Goal: Information Seeking & Learning: Learn about a topic

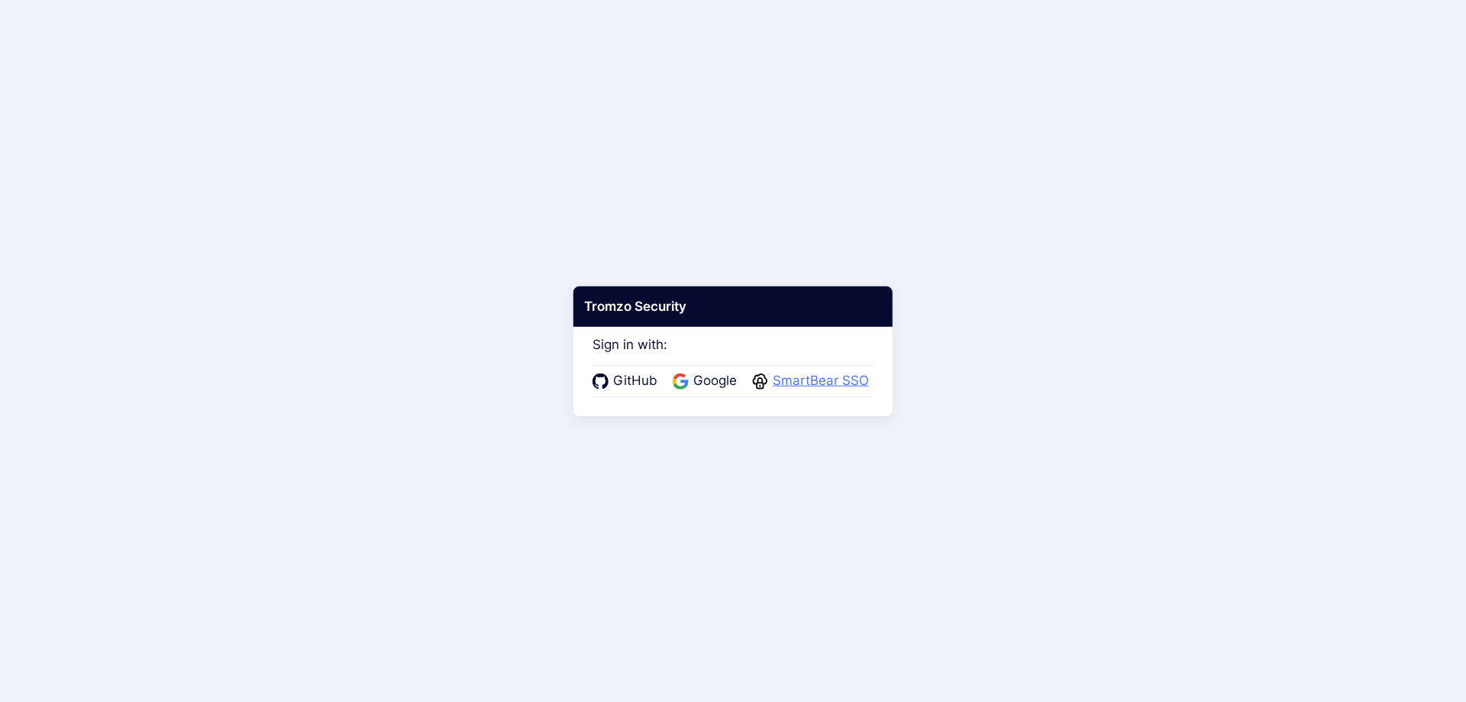
click at [801, 383] on span "SmartBear SSO" at bounding box center [820, 381] width 105 height 20
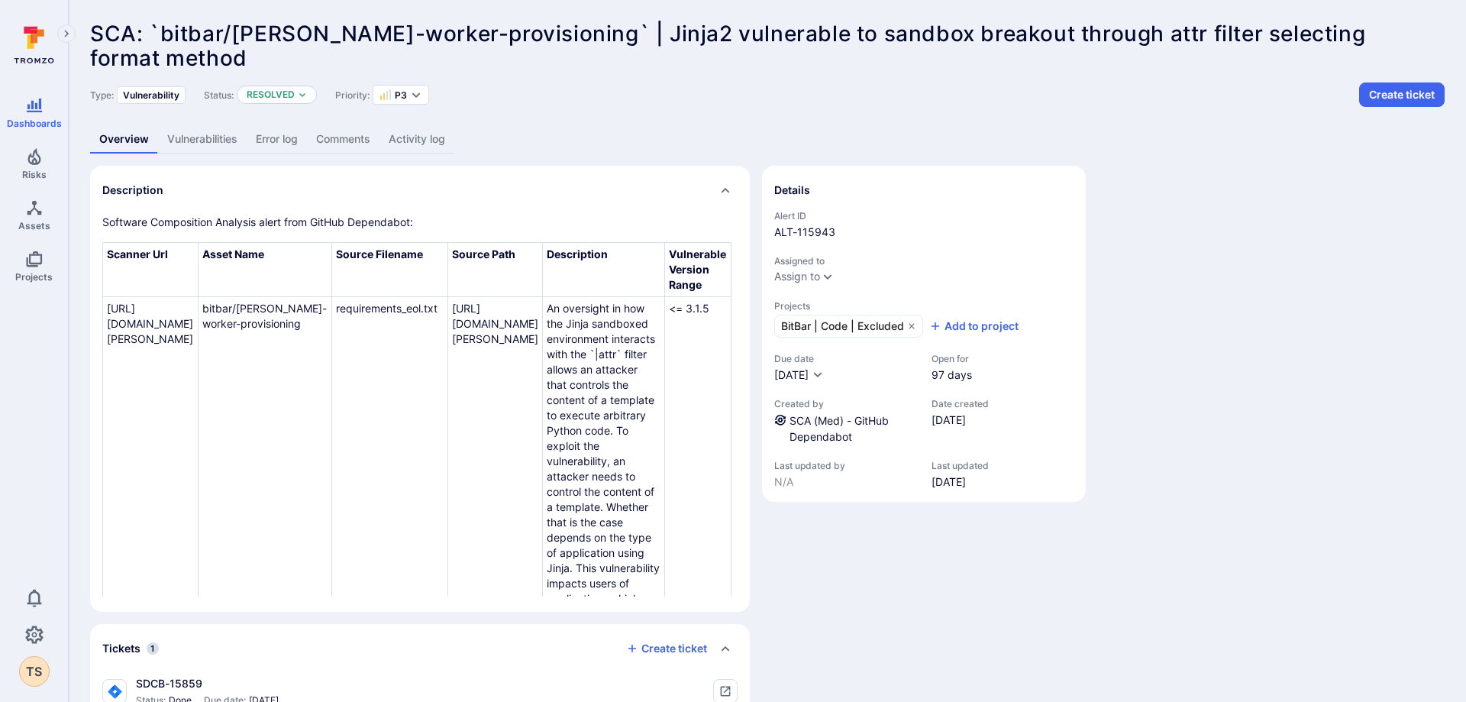
scroll to position [102, 0]
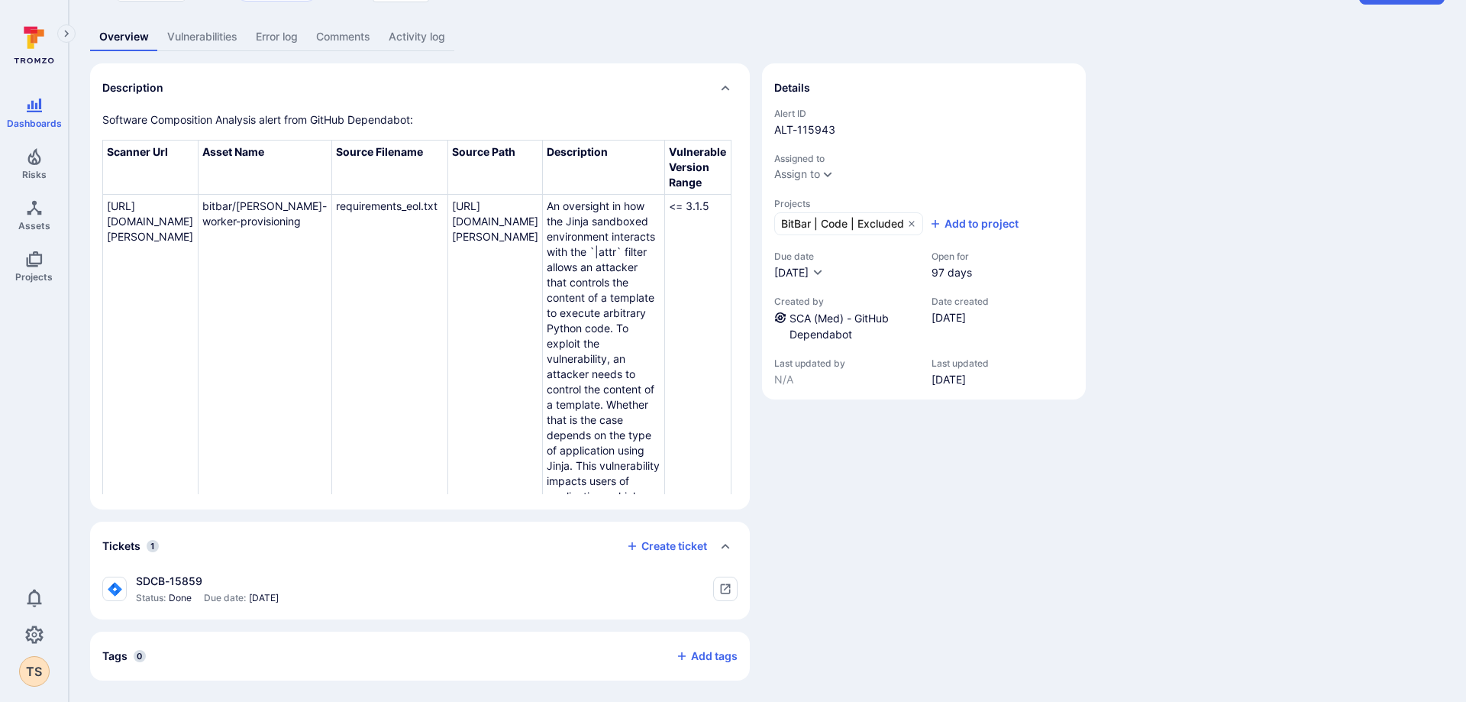
click at [401, 38] on link "Activity log" at bounding box center [416, 37] width 75 height 28
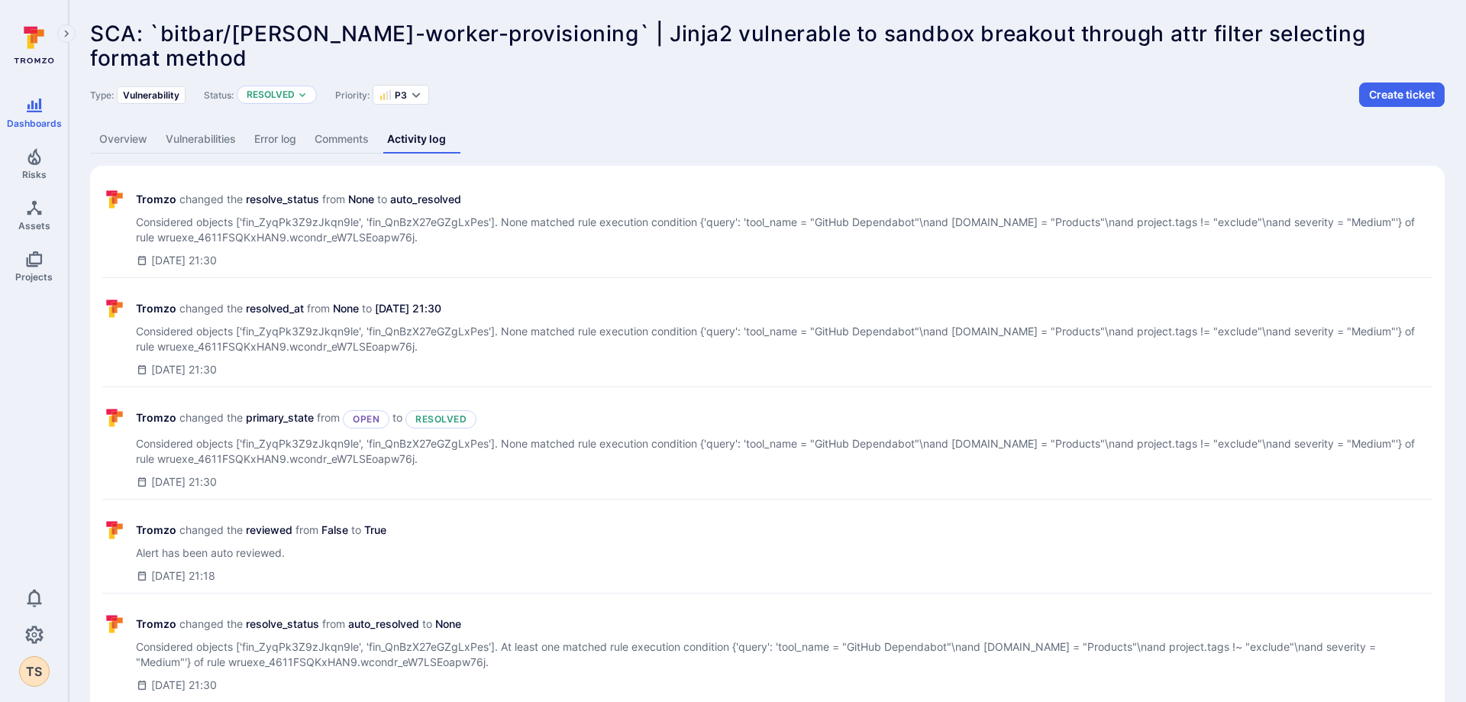
click at [334, 141] on link "Comments" at bounding box center [341, 139] width 73 height 28
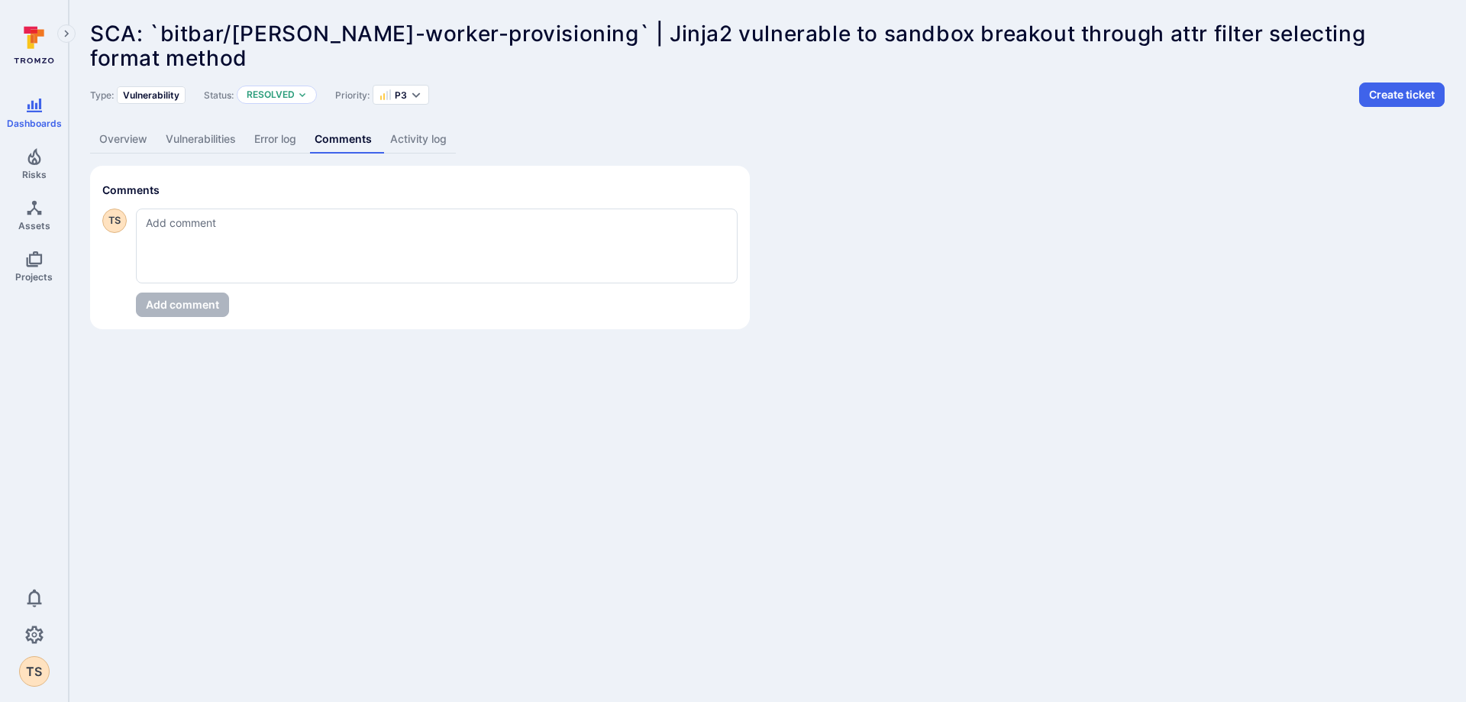
click at [263, 144] on link "Error log" at bounding box center [275, 139] width 60 height 28
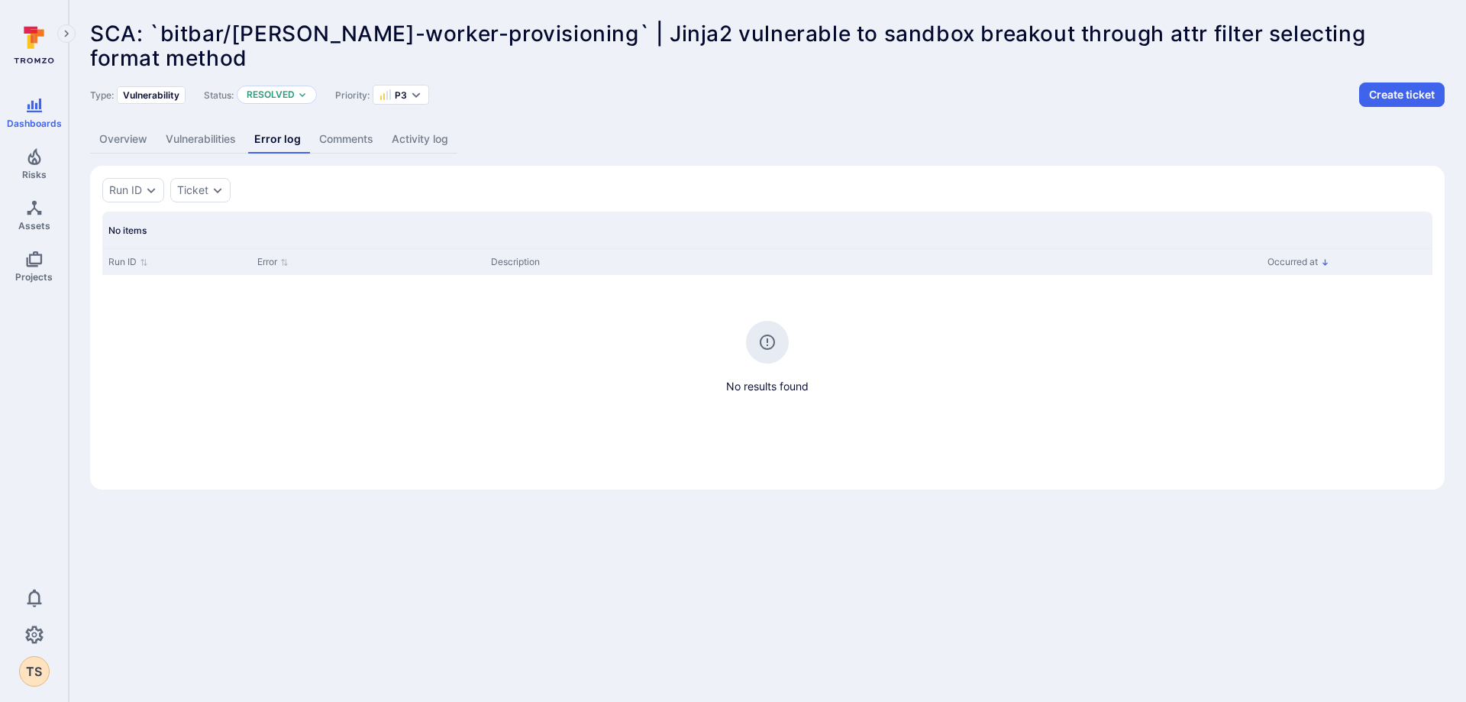
click at [200, 140] on link "Vulnerabilities" at bounding box center [201, 139] width 89 height 28
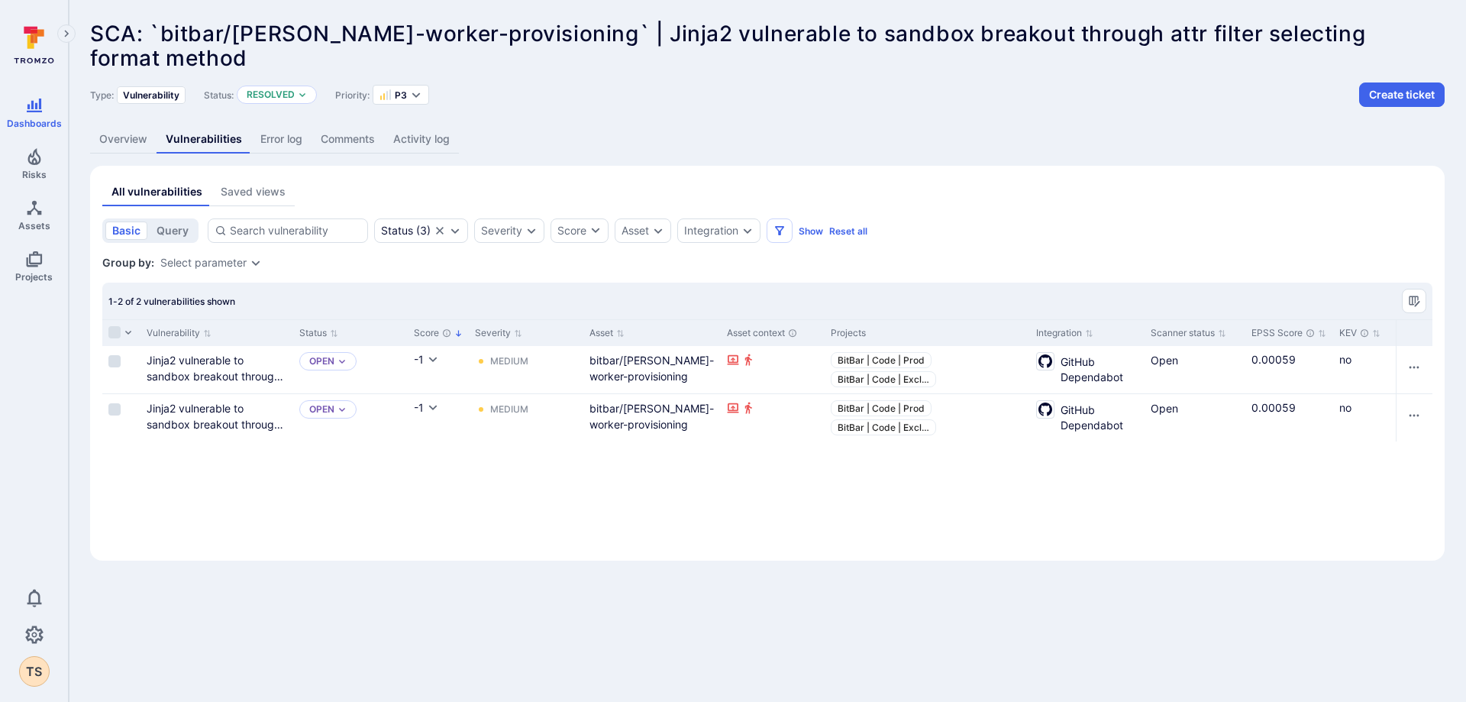
click at [147, 135] on link "Overview" at bounding box center [123, 139] width 66 height 28
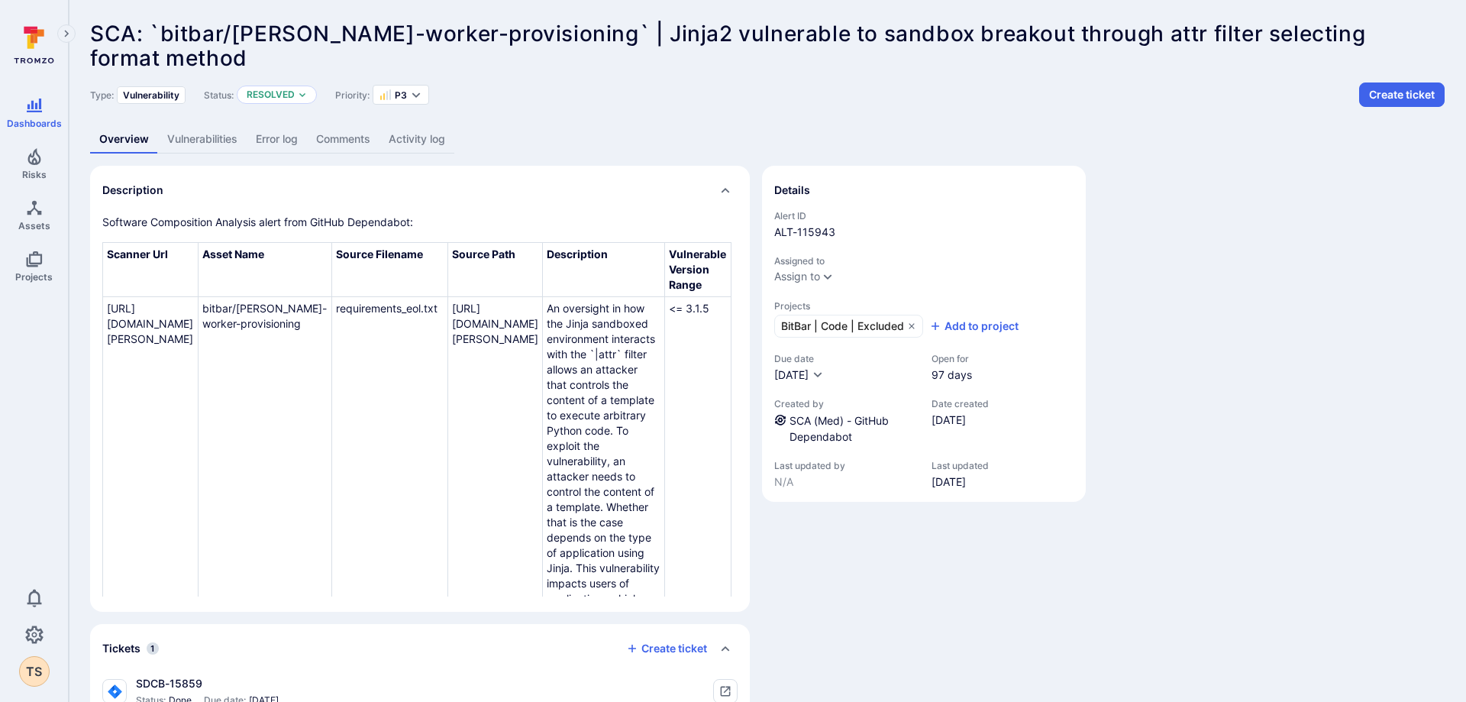
click at [935, 586] on div "Details Alert ID ALT-115943 Assigned to Assign to Projects BitBar | Code | Excl…" at bounding box center [924, 474] width 324 height 617
click at [968, 700] on div "Details Alert ID ALT-115943 Assigned to Assign to Projects BitBar | Code | Excl…" at bounding box center [924, 474] width 324 height 617
click at [765, 95] on div "Type: Vulnerability Status: Resolved Priority: P3 Create ticket" at bounding box center [767, 94] width 1355 height 24
